Goal: Transaction & Acquisition: Obtain resource

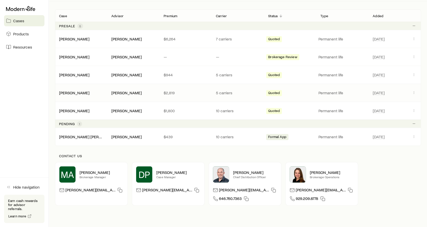
scroll to position [101, 0]
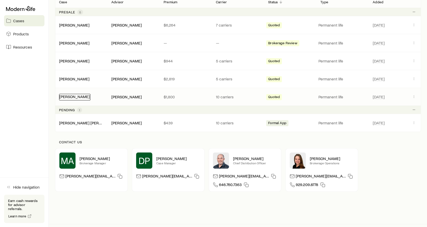
click at [71, 97] on link "[PERSON_NAME]" at bounding box center [74, 96] width 30 height 5
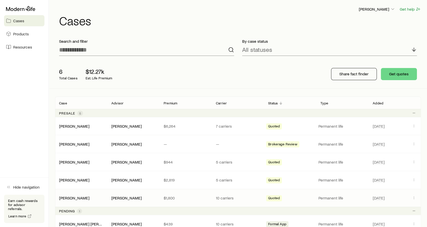
click at [276, 198] on span "Quoted" at bounding box center [274, 198] width 12 height 5
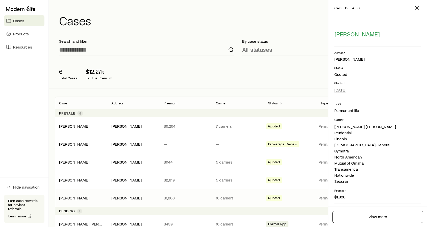
click at [276, 196] on span "Quoted" at bounding box center [274, 198] width 12 height 5
click at [274, 196] on span "Quoted" at bounding box center [274, 198] width 12 height 5
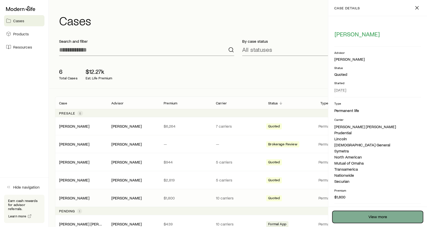
click at [382, 216] on link "View more" at bounding box center [378, 217] width 91 height 12
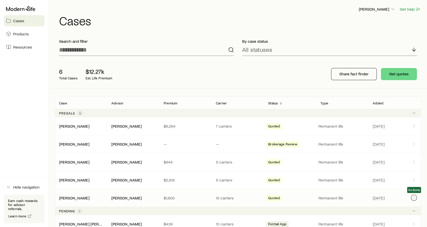
click at [412, 198] on button "Client cases" at bounding box center [414, 198] width 6 height 6
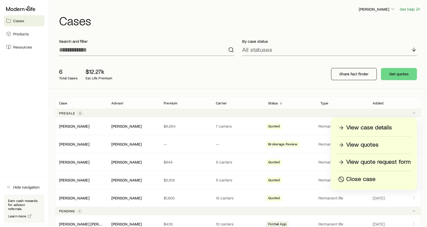
click at [378, 143] on p "View quotes" at bounding box center [363, 145] width 32 height 8
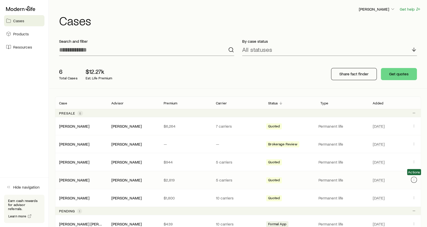
click at [415, 178] on icon "Client cases" at bounding box center [414, 180] width 4 height 4
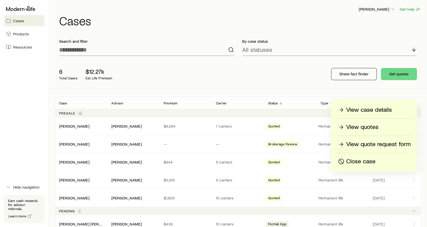
click at [362, 129] on p "View quotes" at bounding box center [363, 127] width 32 height 8
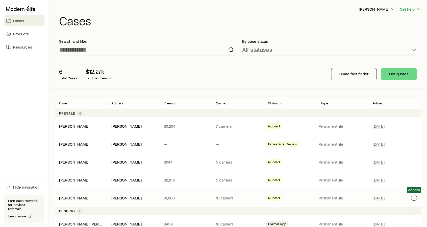
click at [414, 198] on icon "Client cases" at bounding box center [414, 198] width 0 height 0
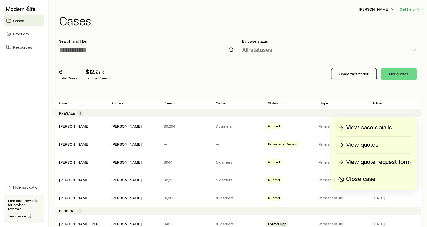
click at [391, 162] on p "View quote request form" at bounding box center [379, 162] width 64 height 8
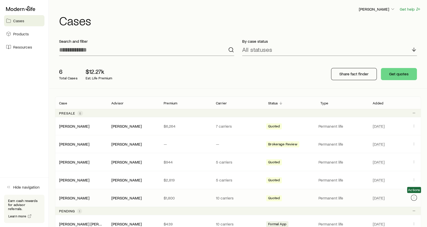
click at [414, 197] on icon "Client cases" at bounding box center [414, 198] width 4 height 4
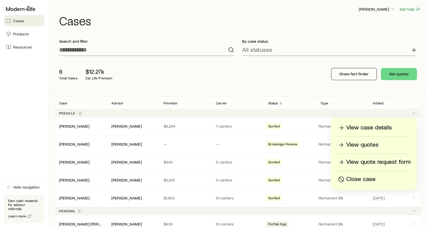
click at [368, 144] on p "View quotes" at bounding box center [363, 145] width 32 height 8
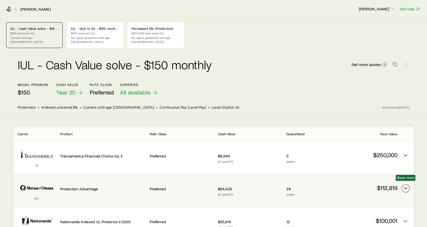
click at [407, 185] on icon "Permanent quotes" at bounding box center [406, 188] width 6 height 6
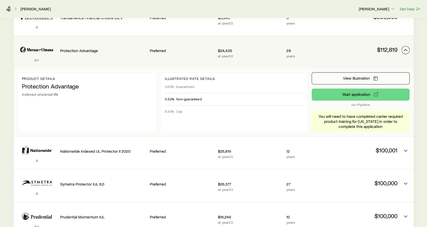
scroll to position [139, 0]
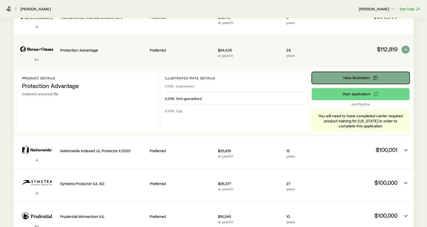
click at [370, 76] on span "View illustration" at bounding box center [356, 78] width 27 height 4
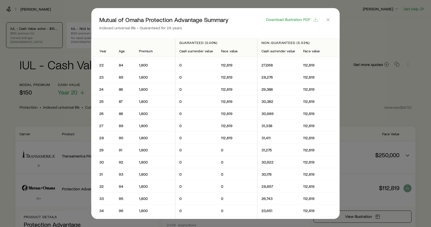
scroll to position [253, 0]
click at [240, 138] on p "112,819" at bounding box center [237, 137] width 32 height 5
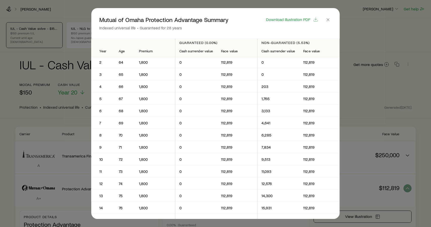
scroll to position [0, 0]
click at [292, 19] on span "Download illustration PDF" at bounding box center [288, 19] width 44 height 4
